Goal: Task Accomplishment & Management: Use online tool/utility

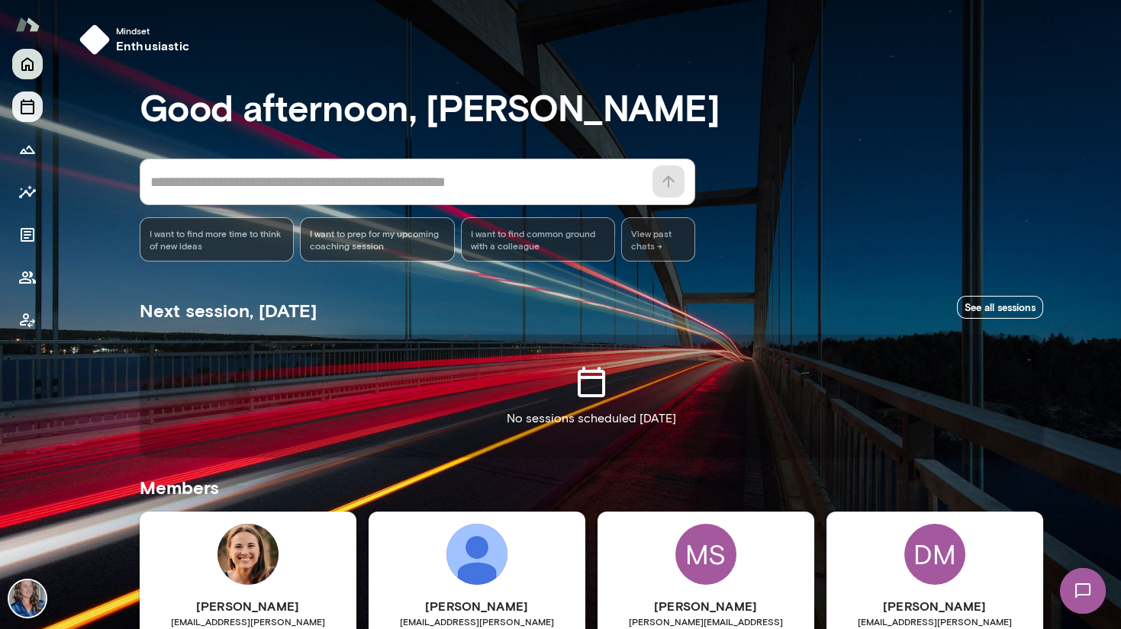
click at [33, 102] on icon "Sessions" at bounding box center [28, 106] width 14 height 15
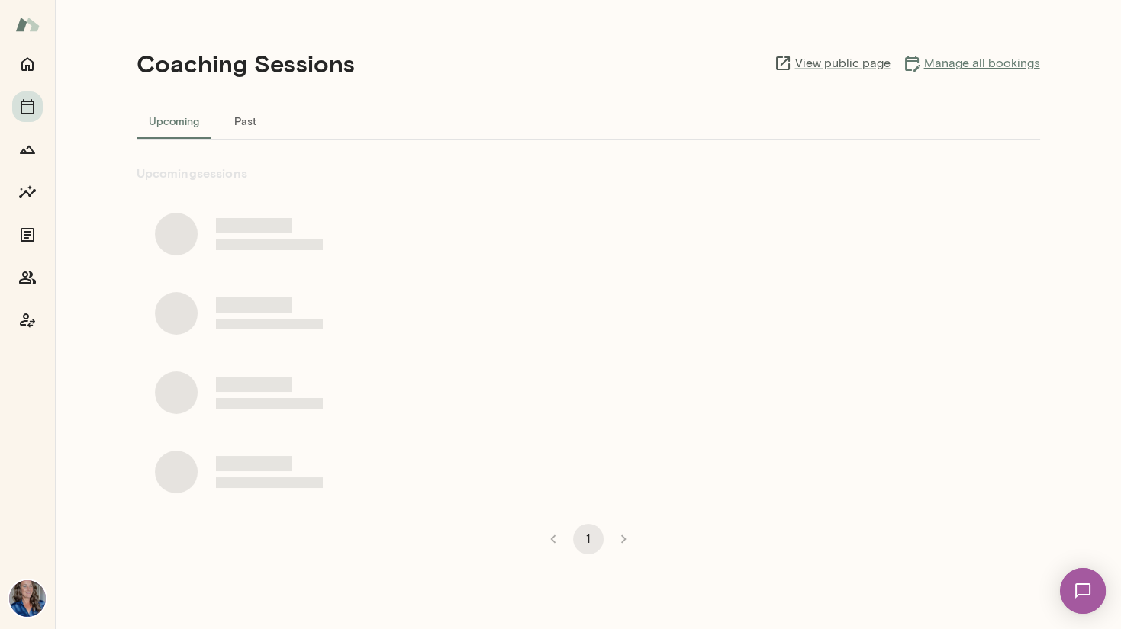
click at [932, 64] on link "Manage all bookings" at bounding box center [970, 63] width 137 height 18
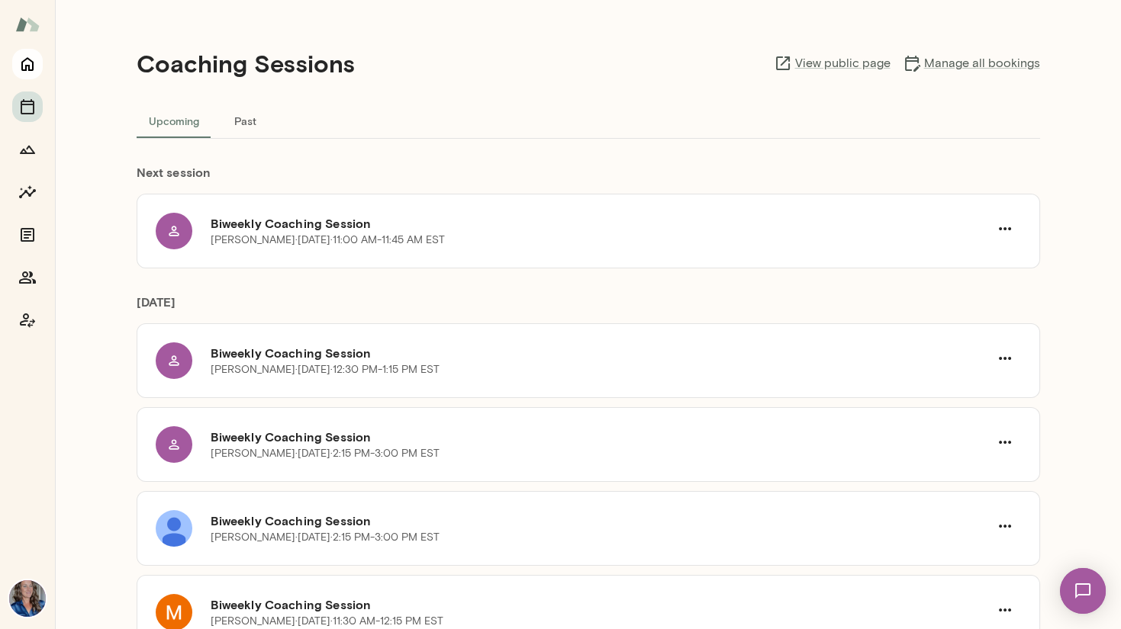
click at [30, 63] on icon "Home" at bounding box center [27, 64] width 18 height 18
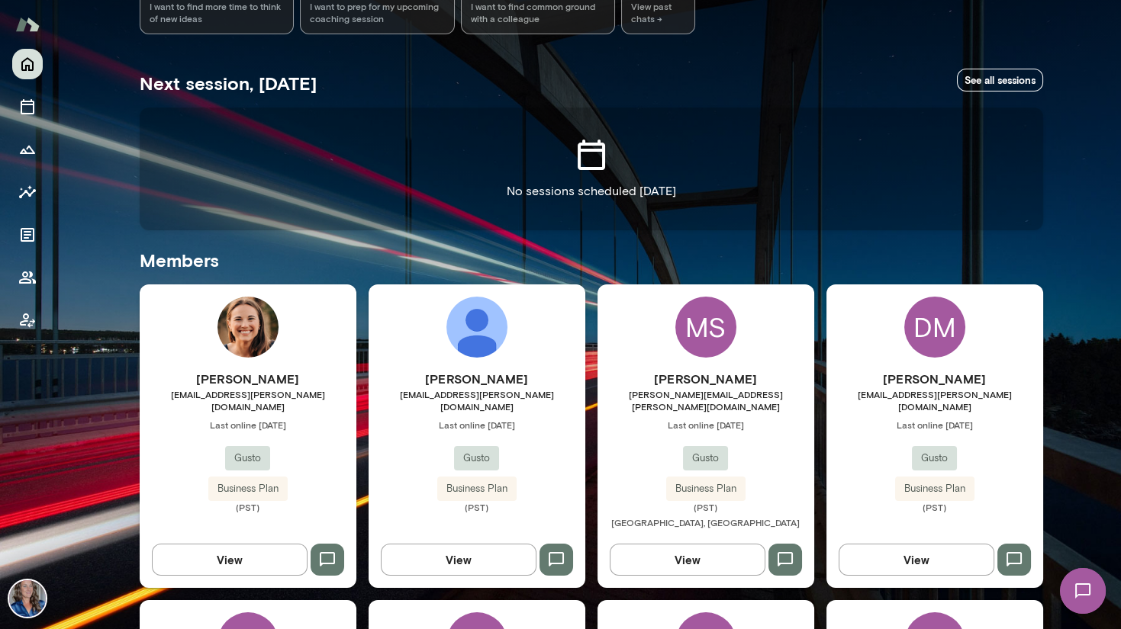
scroll to position [277, 0]
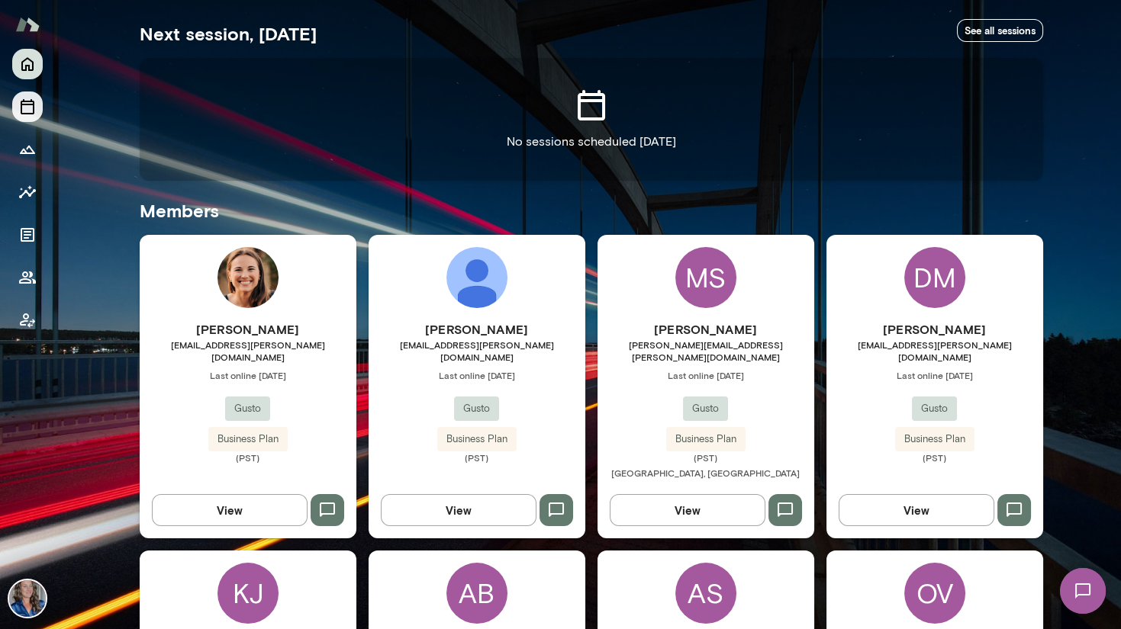
click at [25, 102] on icon "Sessions" at bounding box center [27, 107] width 18 height 18
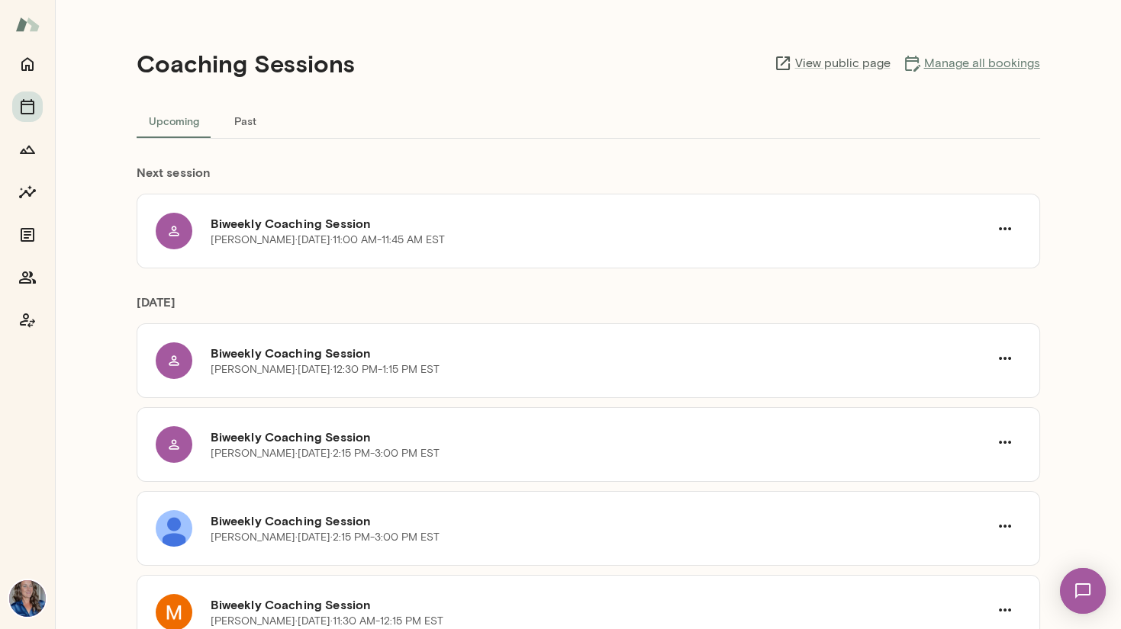
click at [960, 62] on link "Manage all bookings" at bounding box center [970, 63] width 137 height 18
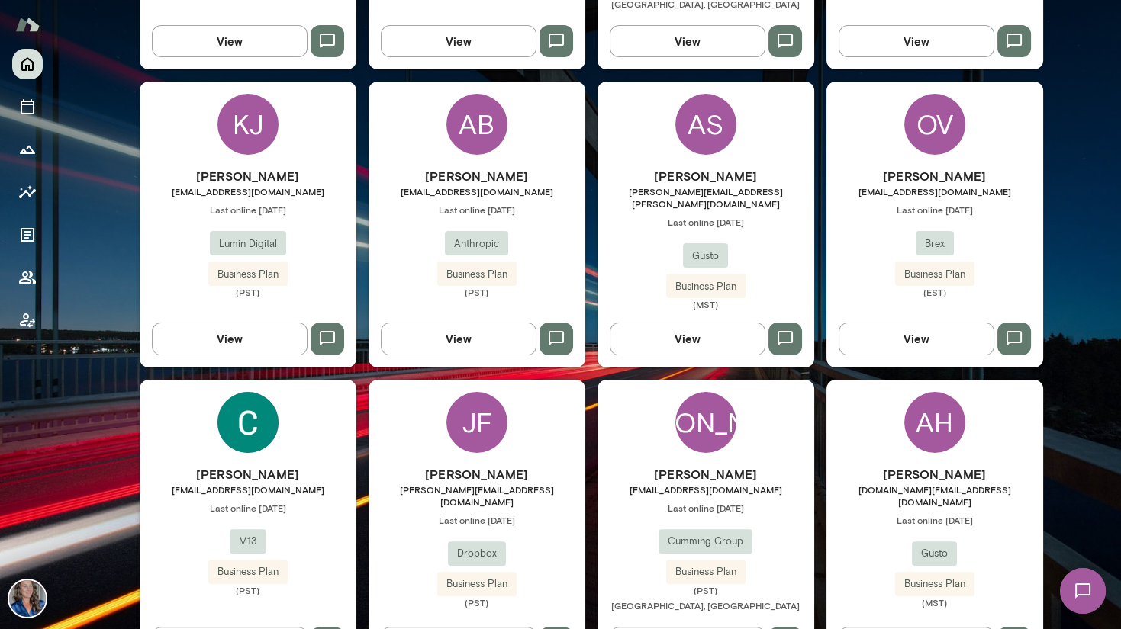
scroll to position [748, 0]
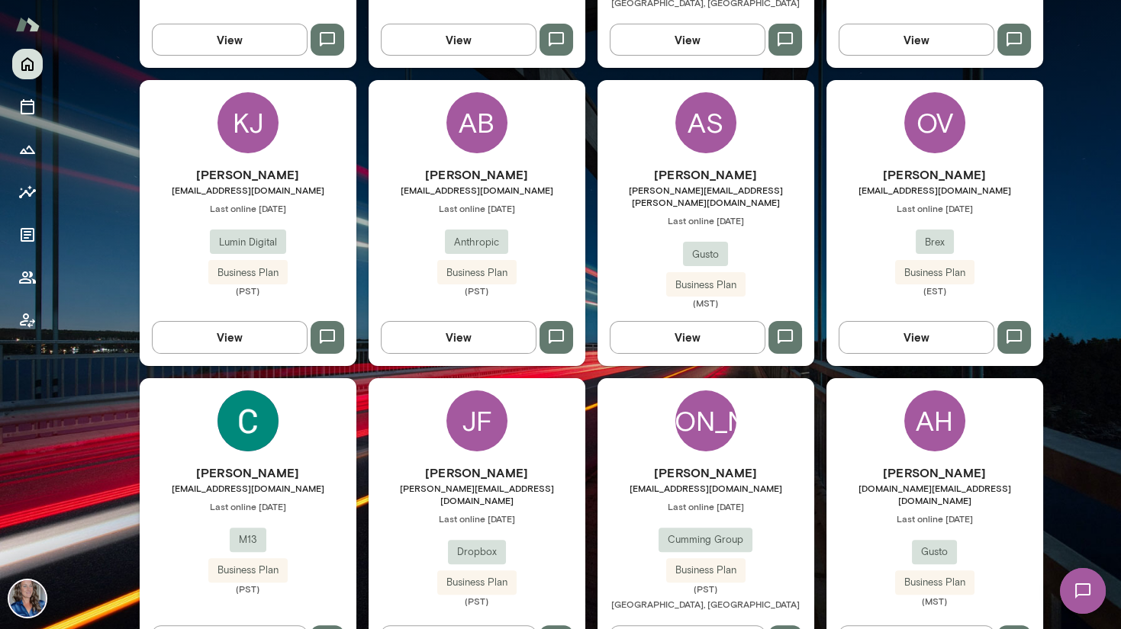
click at [330, 330] on icon "button" at bounding box center [327, 337] width 15 height 14
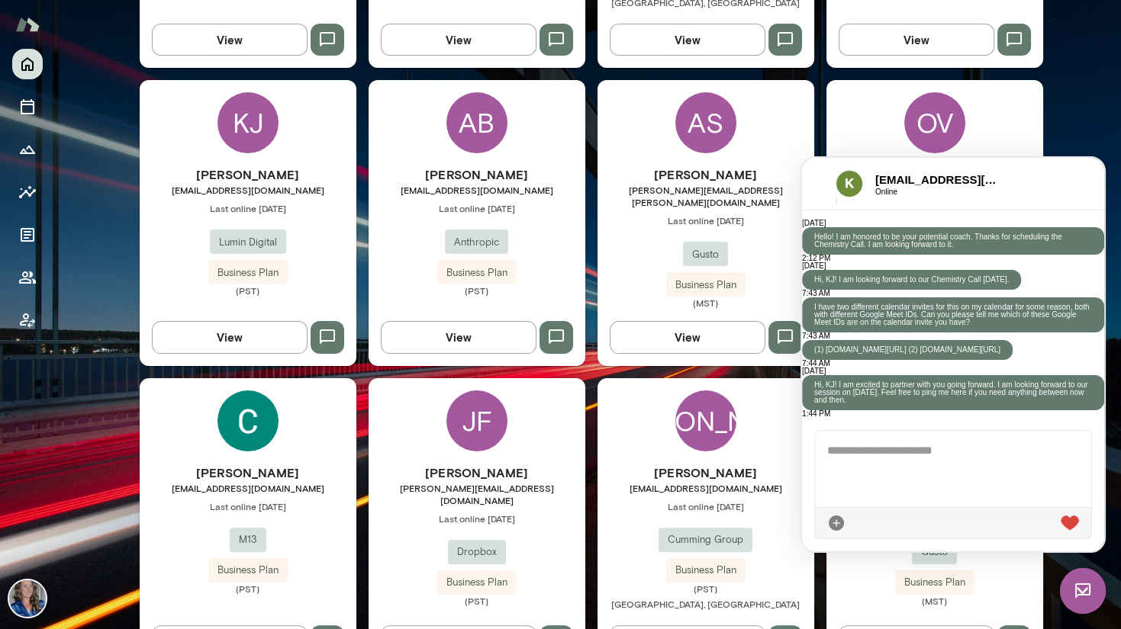
scroll to position [357, 0]
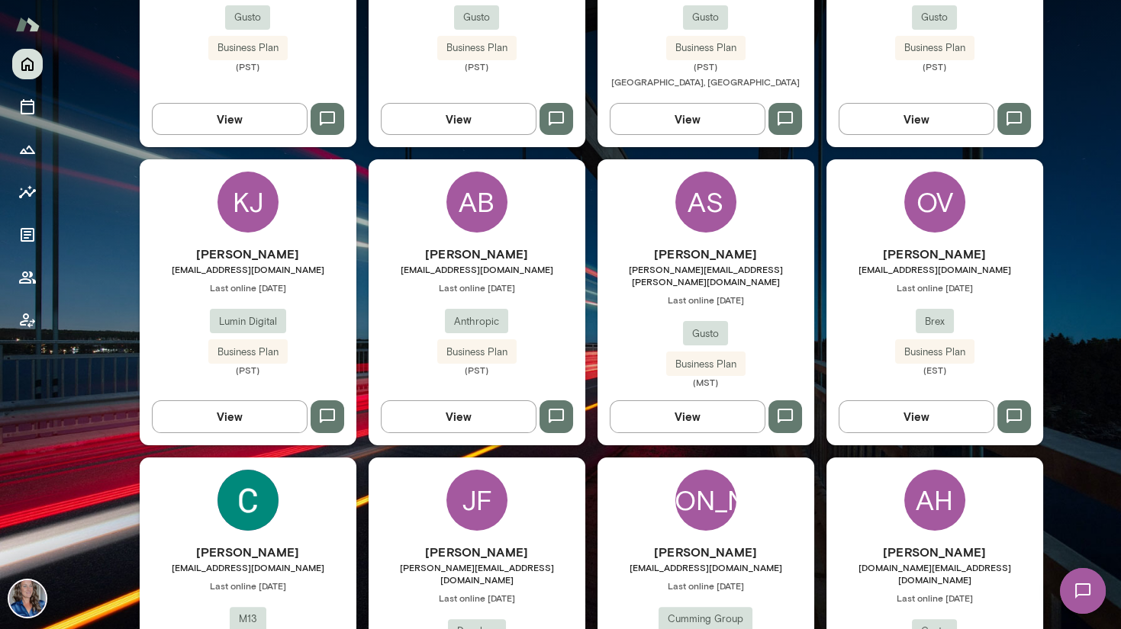
scroll to position [667, 0]
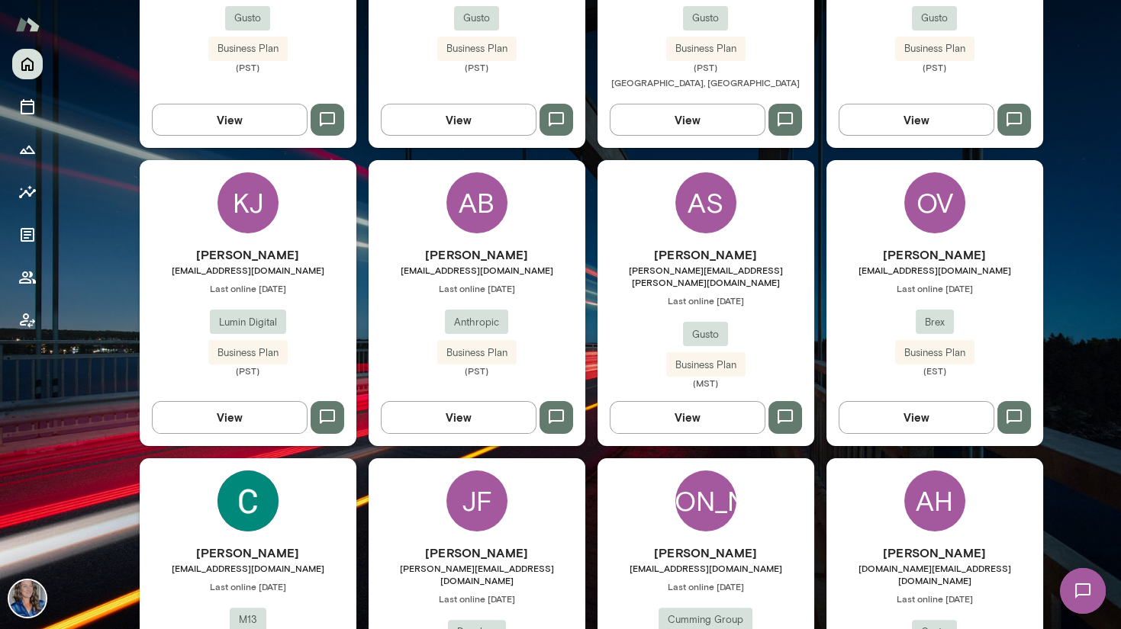
click at [327, 401] on button "button" at bounding box center [327, 417] width 34 height 32
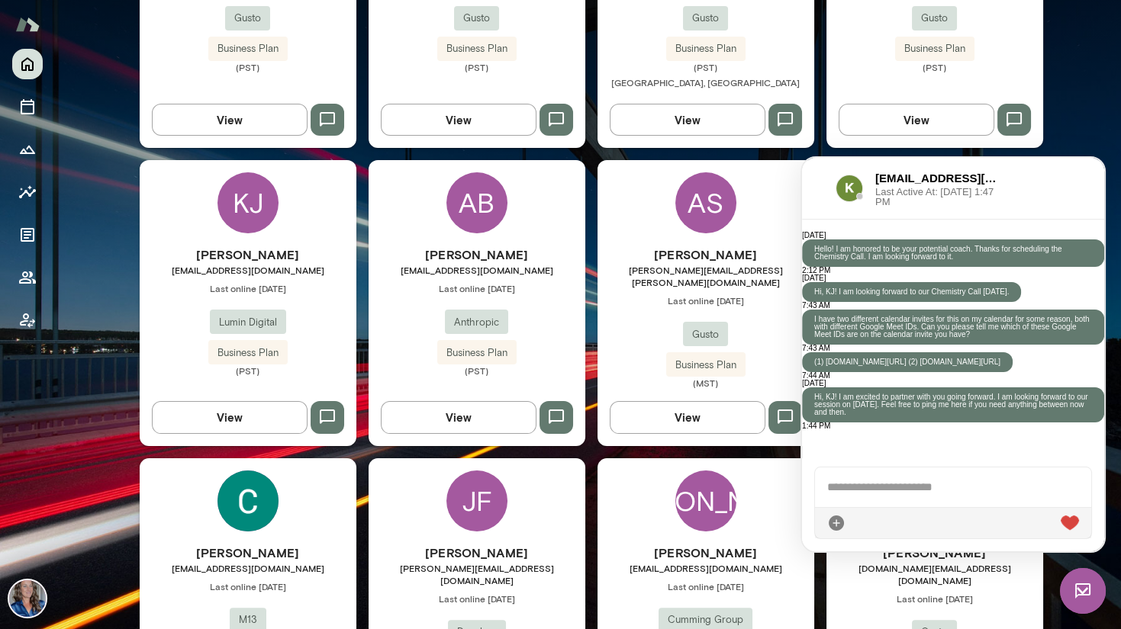
scroll to position [366, 0]
click at [281, 315] on span "Lumin Digital" at bounding box center [248, 322] width 76 height 15
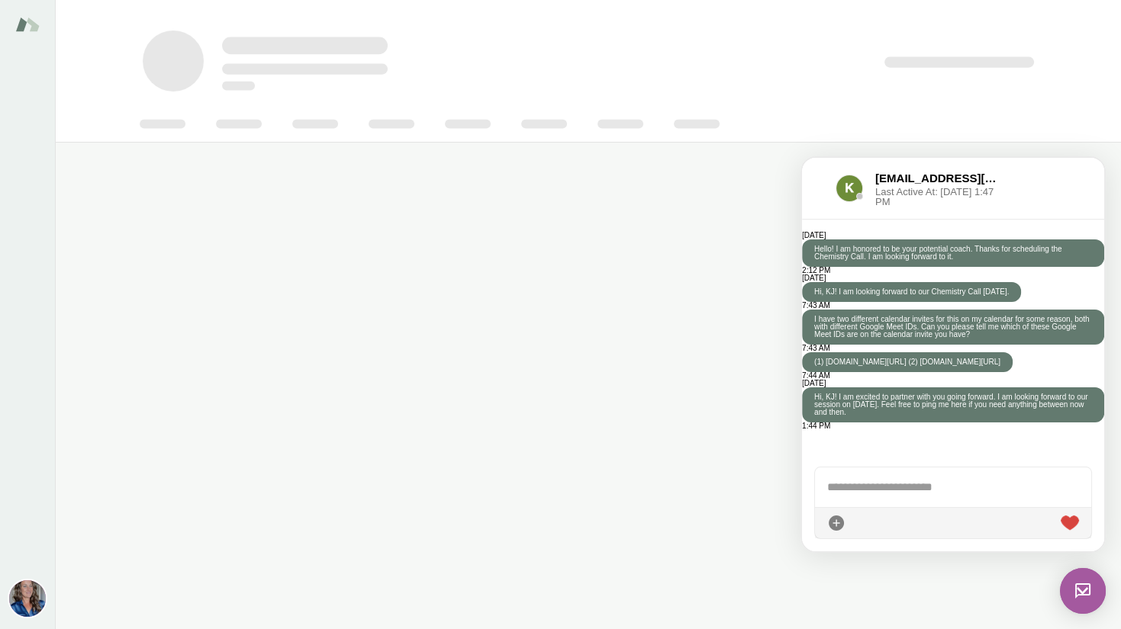
click at [815, 173] on div "kjenison@lumindigital.com Last Active At: 30th Sep 2025, 1:47 PM" at bounding box center [908, 188] width 189 height 37
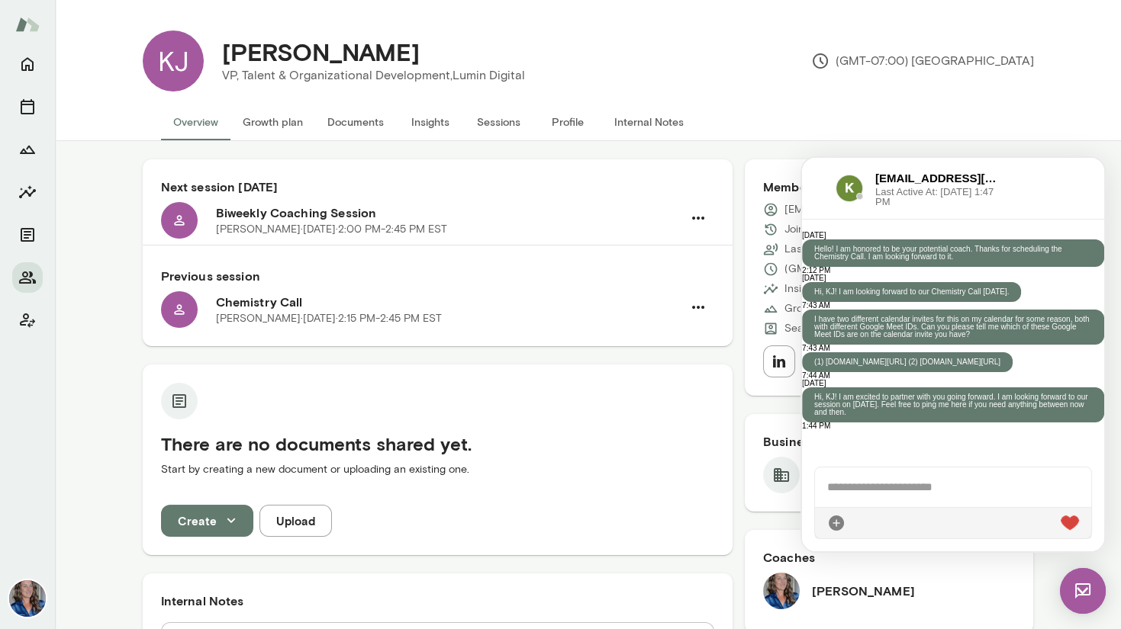
click at [1073, 180] on div "kjenison@lumindigital.com Last Active At: 30th Sep 2025, 1:47 PM" at bounding box center [953, 189] width 302 height 62
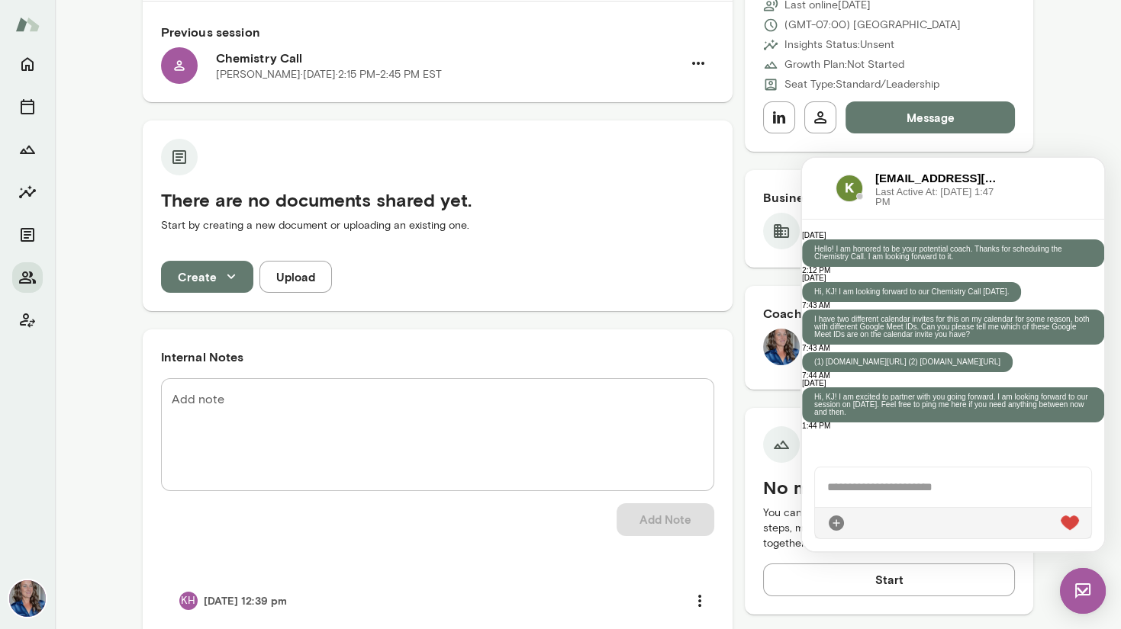
scroll to position [244, 0]
click at [1084, 593] on img at bounding box center [1083, 591] width 46 height 46
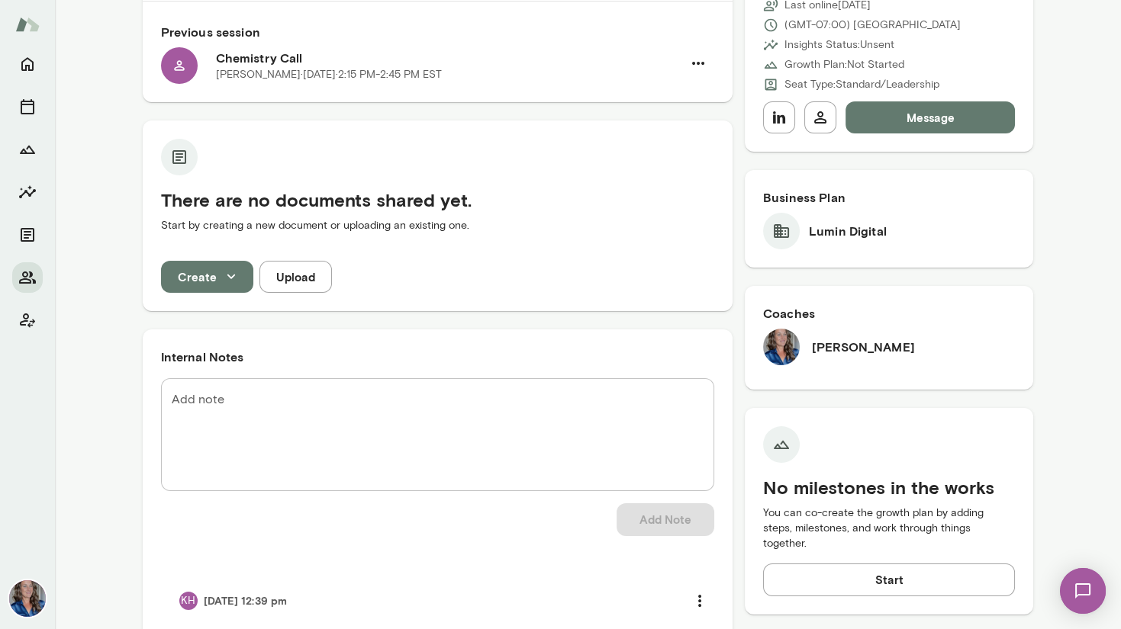
click at [223, 269] on icon "button" at bounding box center [231, 277] width 17 height 17
click at [202, 311] on li "Document" at bounding box center [219, 311] width 118 height 27
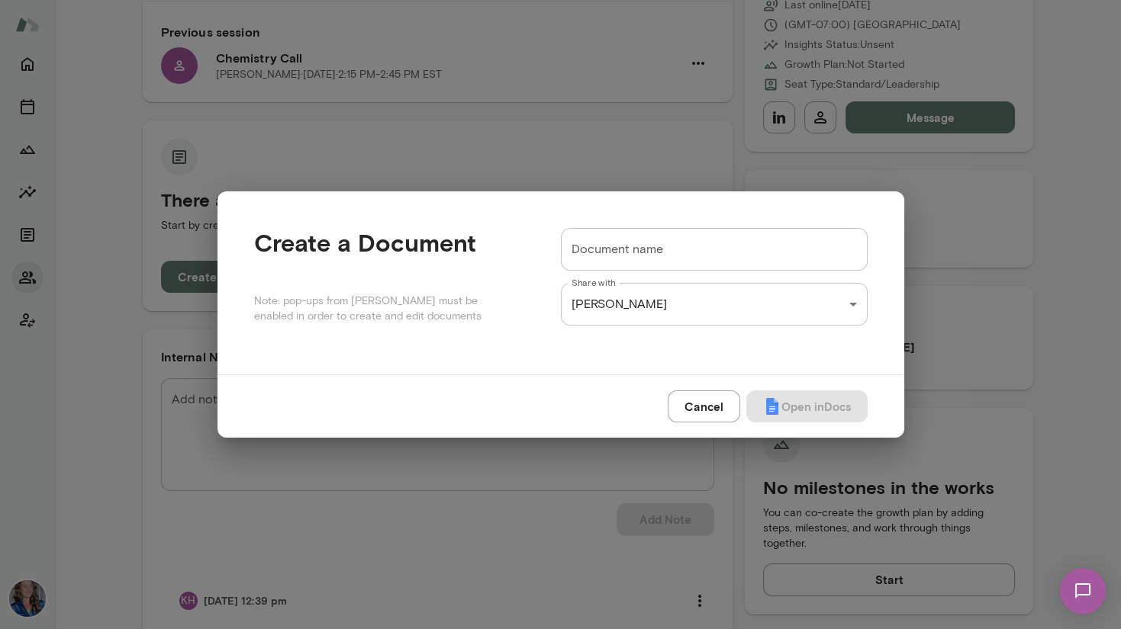
click at [590, 246] on div "Document name Document name" at bounding box center [714, 249] width 307 height 43
paste input "**********"
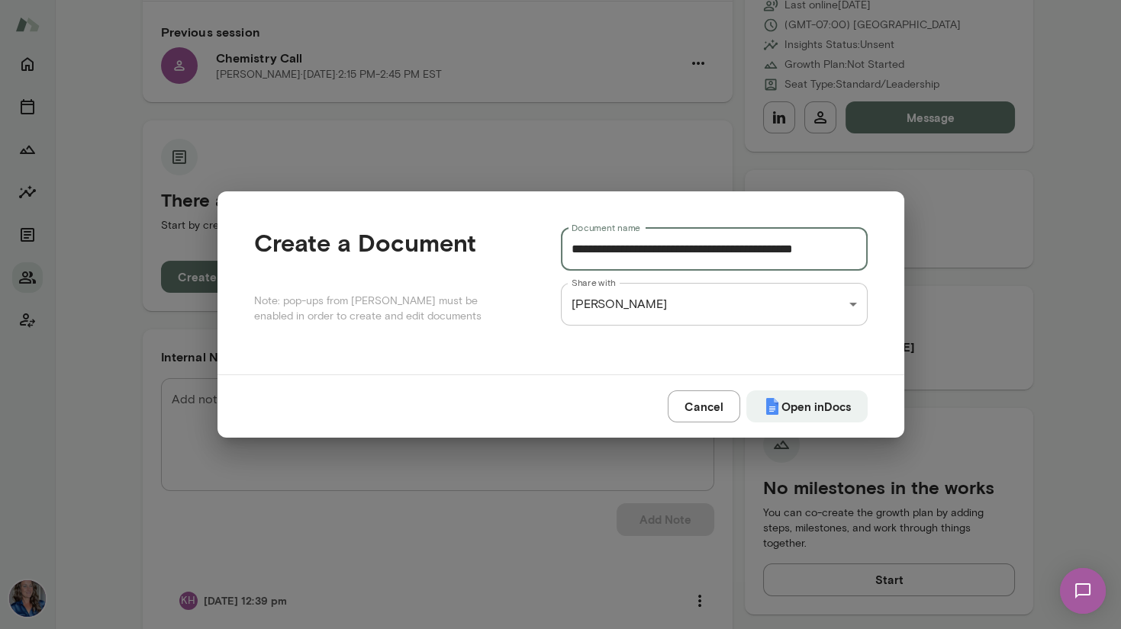
scroll to position [0, 0]
click at [740, 249] on input "**********" at bounding box center [714, 249] width 307 height 43
type input "**********"
click at [792, 403] on button "Open in Docs" at bounding box center [806, 407] width 121 height 32
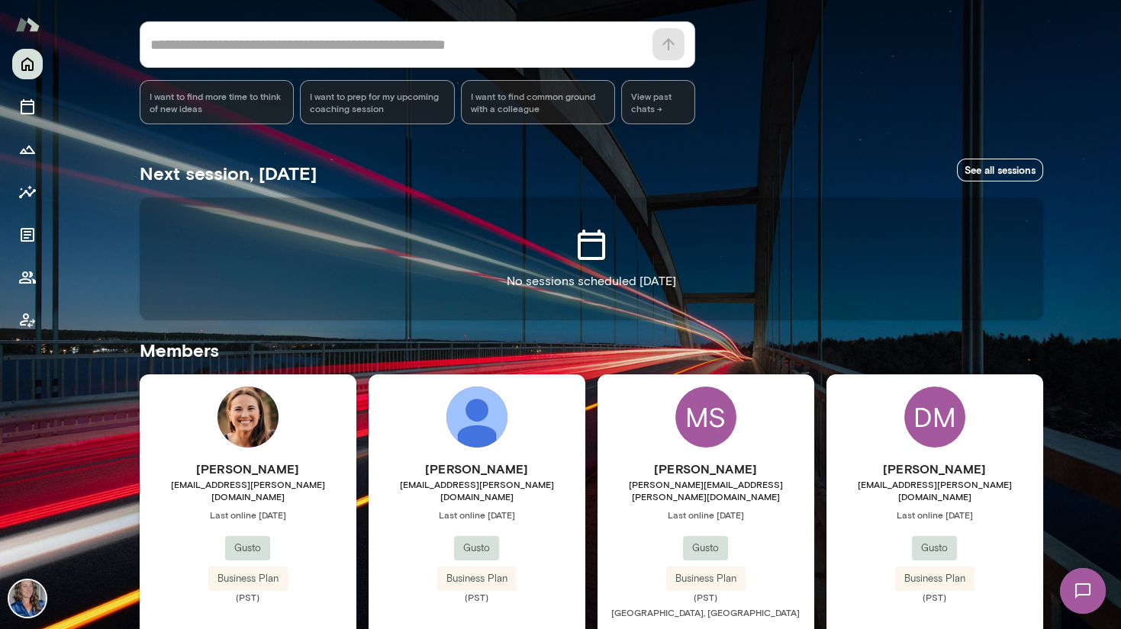
scroll to position [458, 0]
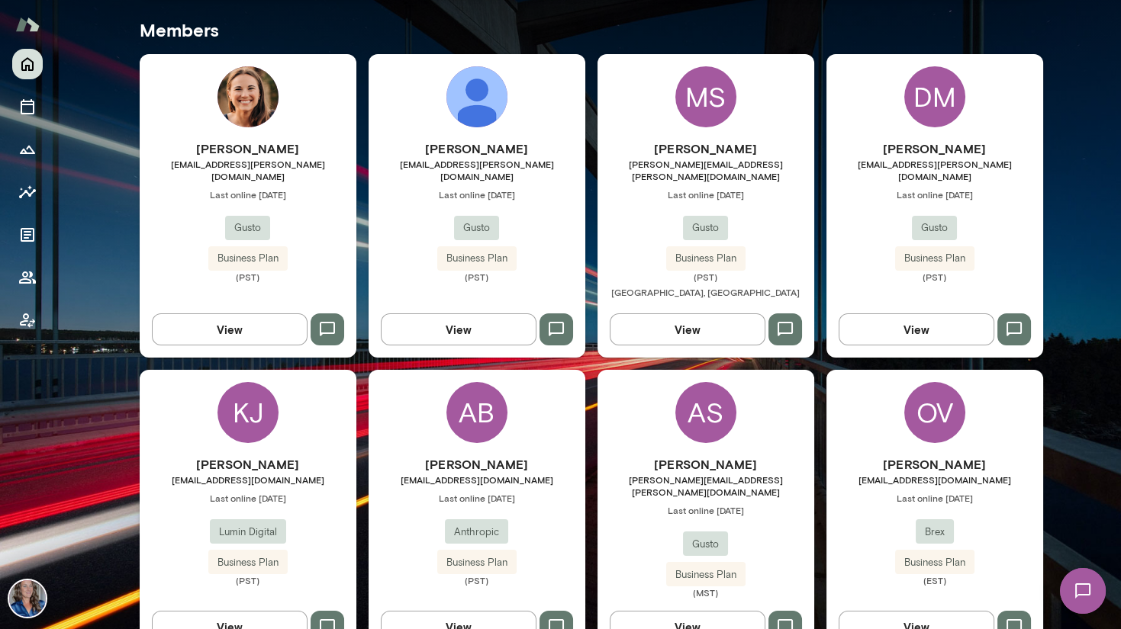
click at [253, 397] on div "KJ" at bounding box center [247, 412] width 61 height 61
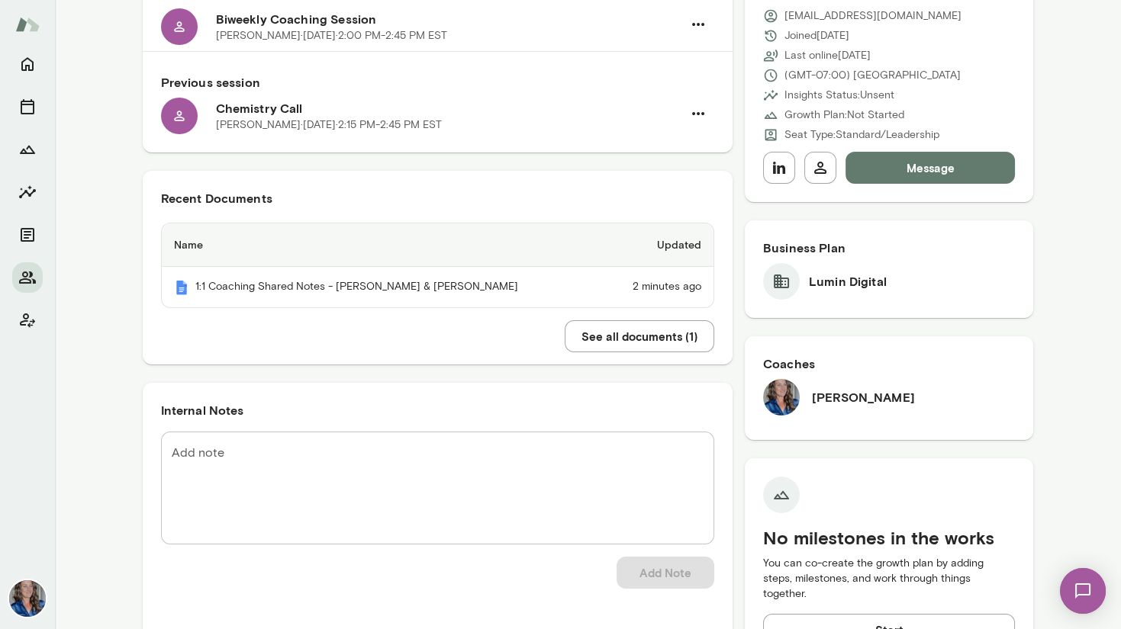
scroll to position [194, 0]
click at [645, 326] on button "See all documents ( 1 )" at bounding box center [639, 336] width 150 height 32
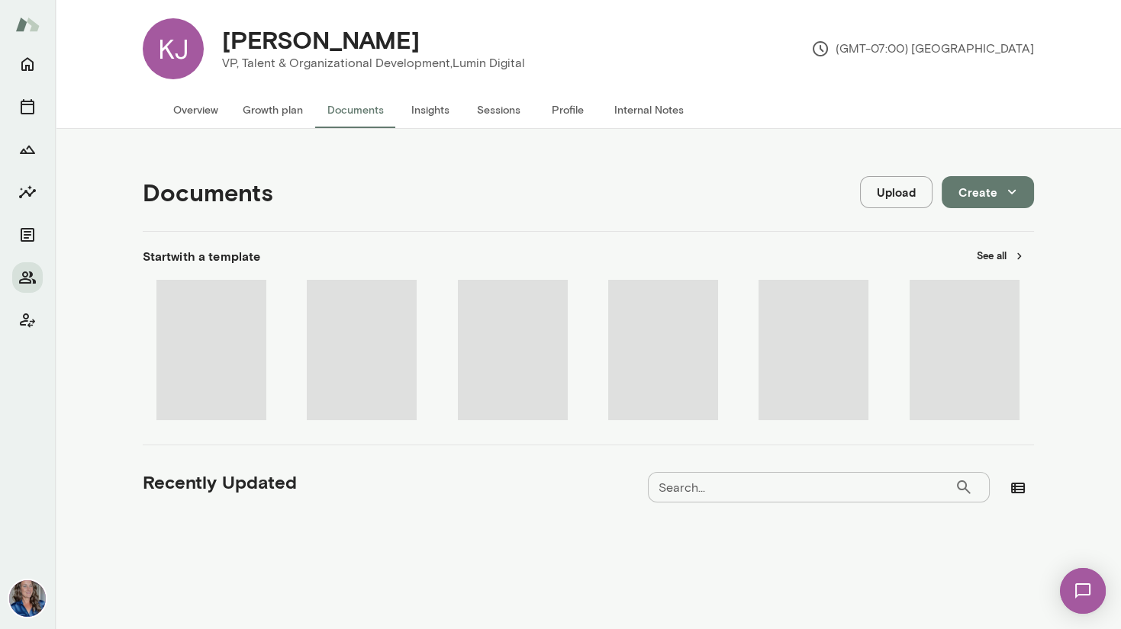
scroll to position [79, 0]
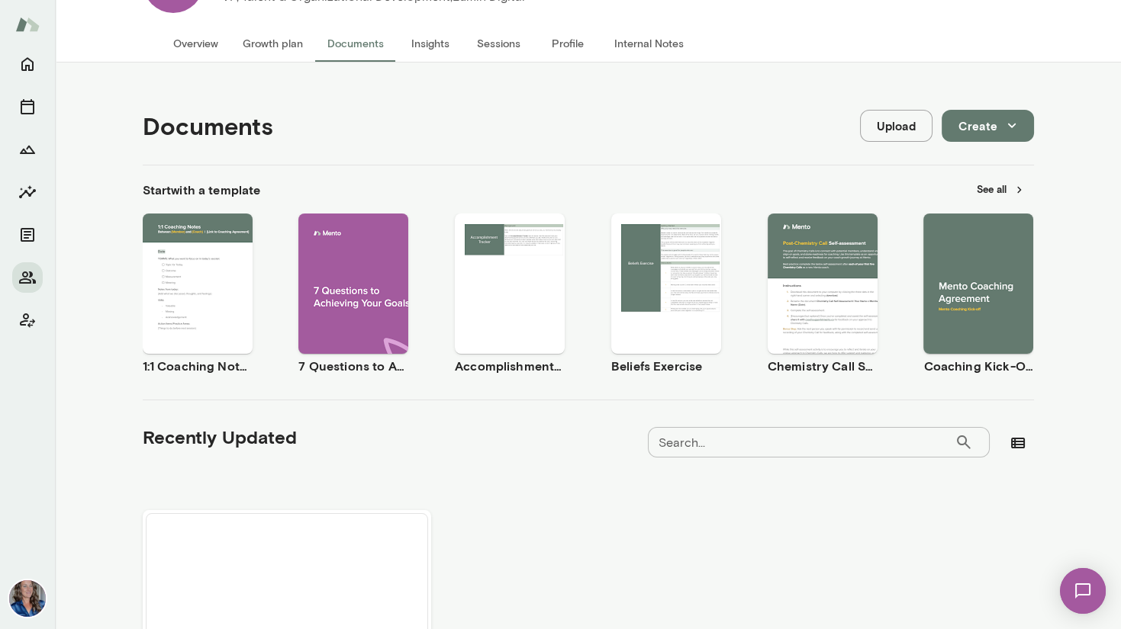
click at [966, 271] on span "Use template" at bounding box center [988, 271] width 56 height 12
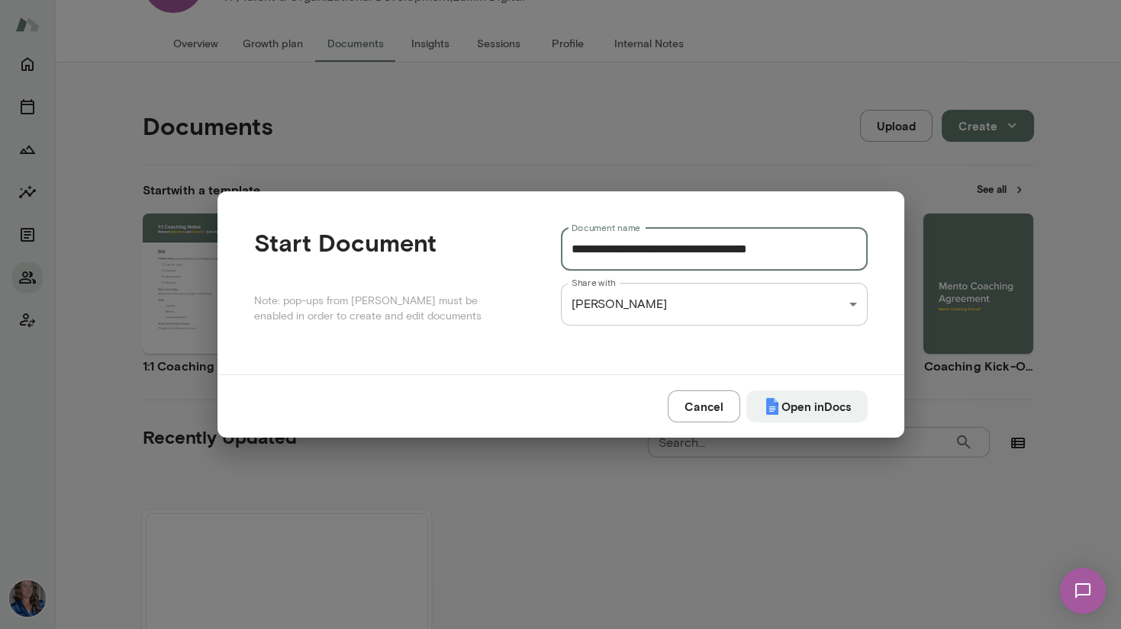
drag, startPoint x: 684, startPoint y: 253, endPoint x: 535, endPoint y: 250, distance: 148.8
click at [535, 250] on div "**********" at bounding box center [560, 283] width 613 height 110
click at [703, 250] on input "**********" at bounding box center [714, 249] width 307 height 43
click at [812, 402] on button "Open in Docs" at bounding box center [806, 407] width 121 height 32
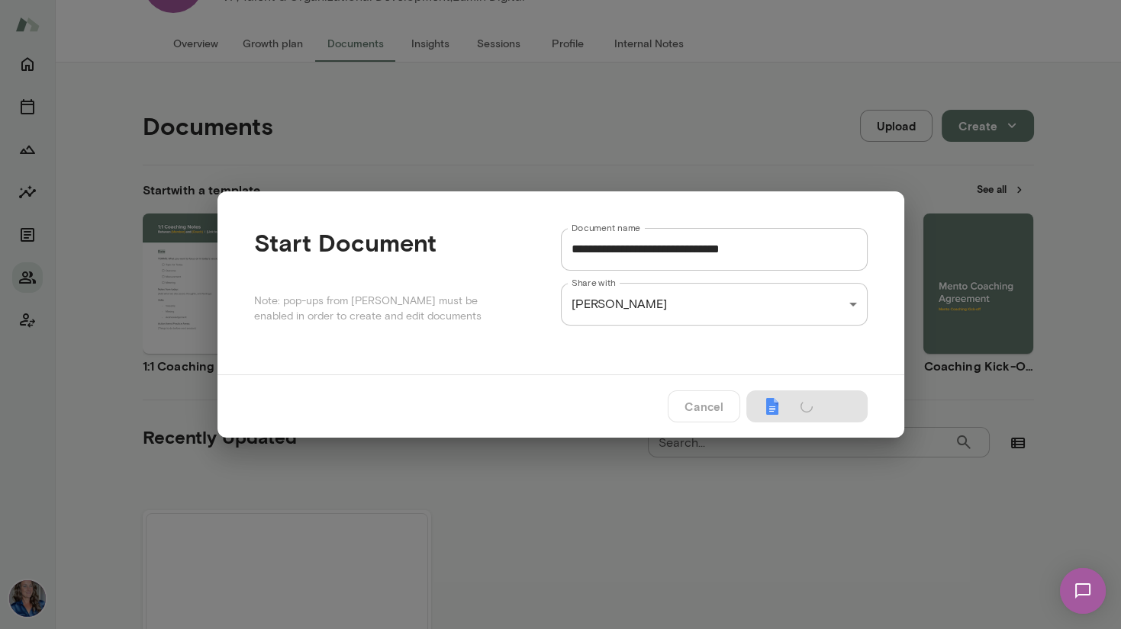
type input "**********"
